Goal: Obtain resource: Download file/media

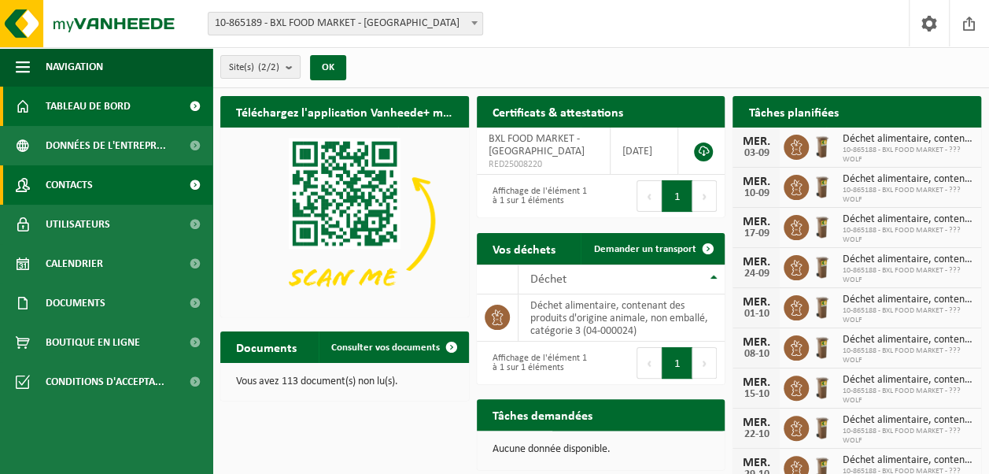
click at [138, 182] on link "Contacts" at bounding box center [106, 184] width 212 height 39
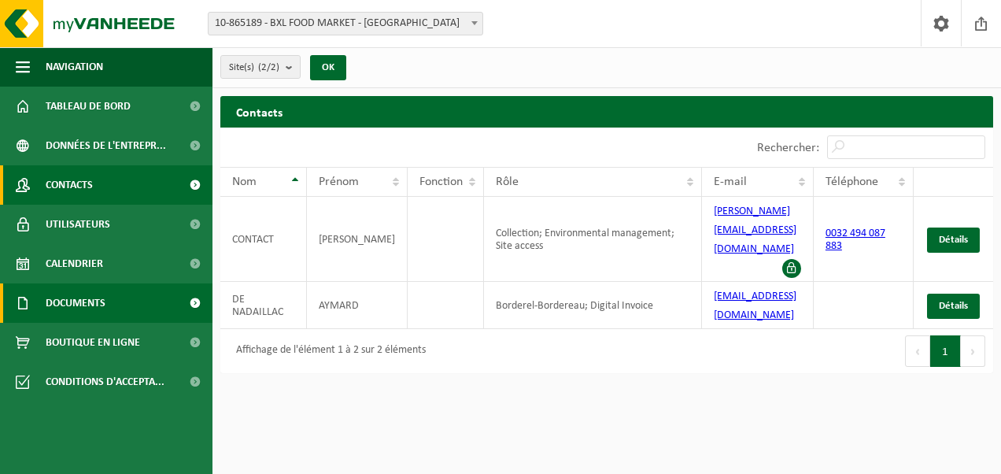
click at [130, 295] on link "Documents" at bounding box center [106, 302] width 212 height 39
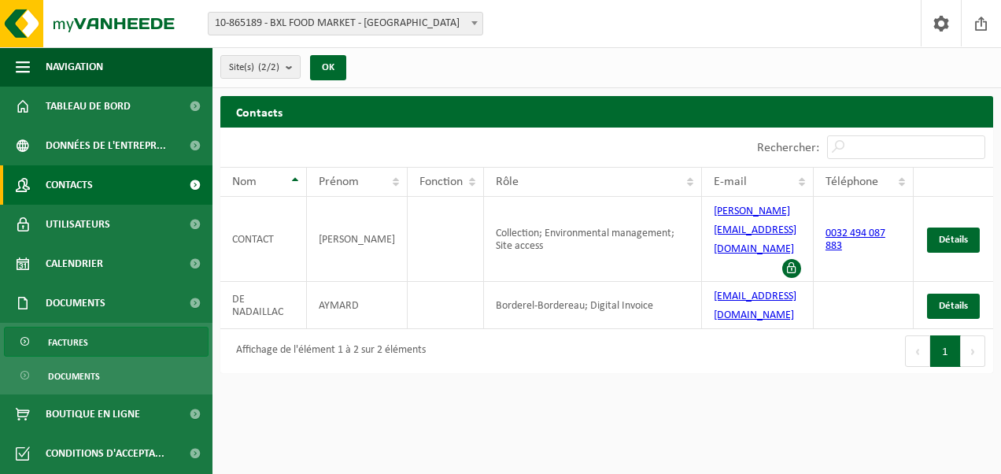
click at [113, 348] on link "Factures" at bounding box center [106, 341] width 205 height 30
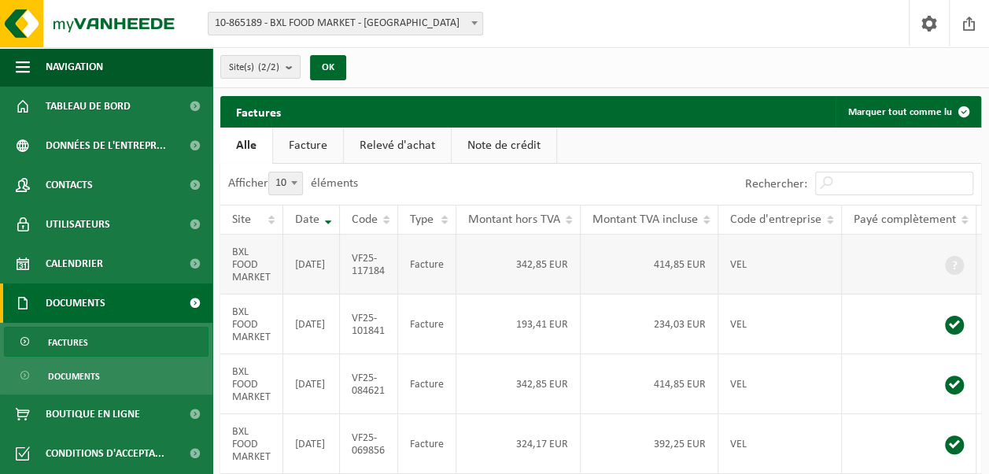
scroll to position [0, 93]
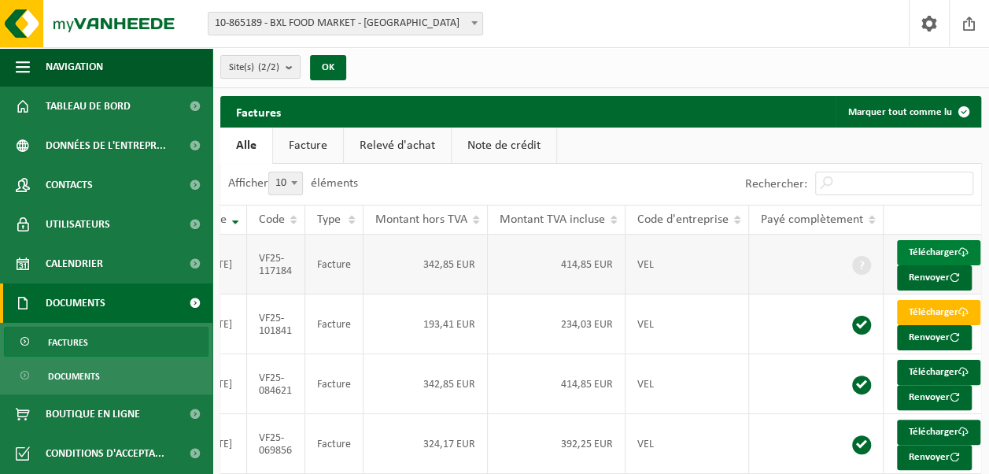
click at [922, 252] on link "Télécharger" at bounding box center [938, 252] width 83 height 25
